Goal: Navigation & Orientation: Find specific page/section

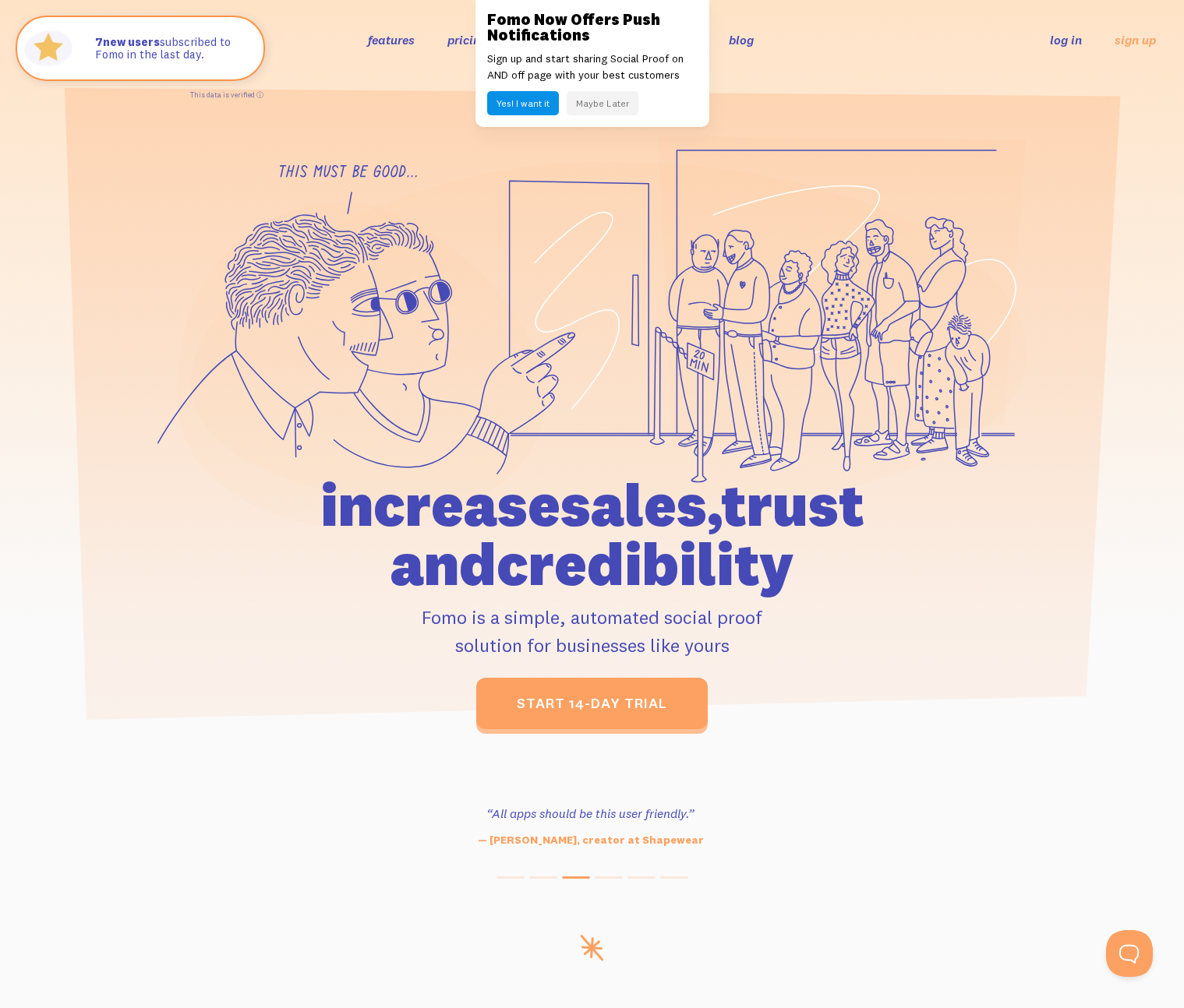
click at [594, 113] on button "Maybe Later" at bounding box center [602, 103] width 72 height 24
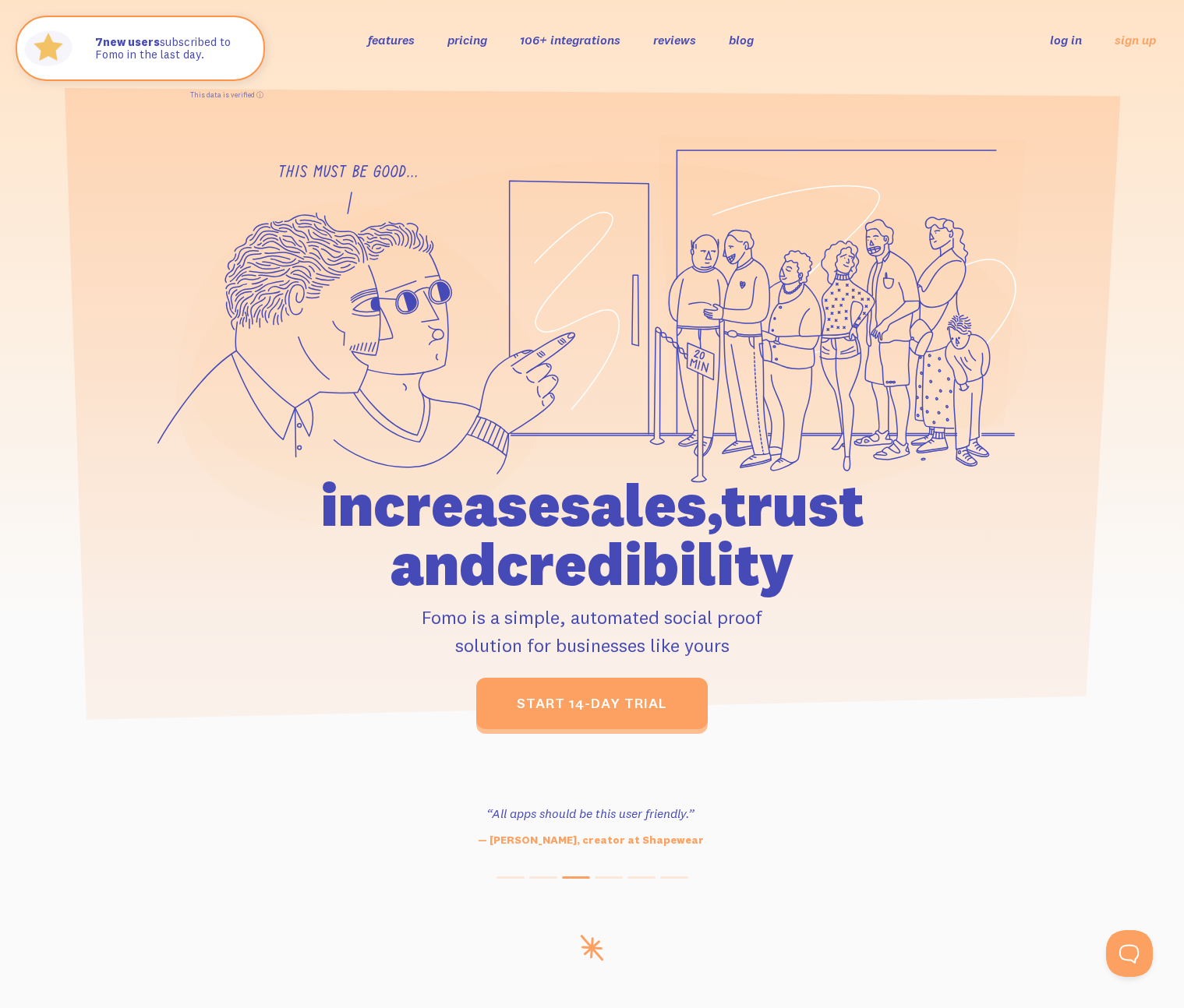
click at [393, 42] on link "features" at bounding box center [391, 40] width 47 height 16
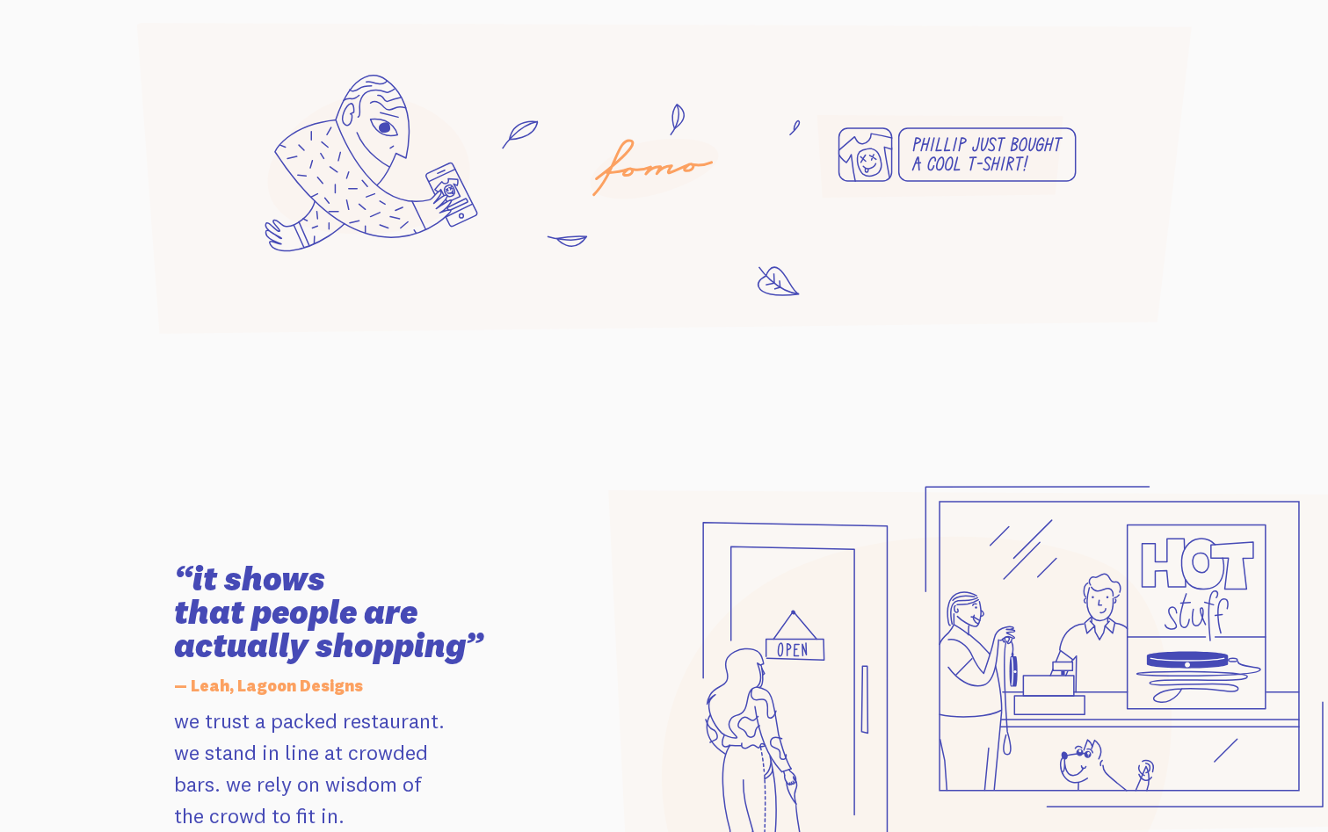
scroll to position [1603, 0]
